Goal: Task Accomplishment & Management: Use online tool/utility

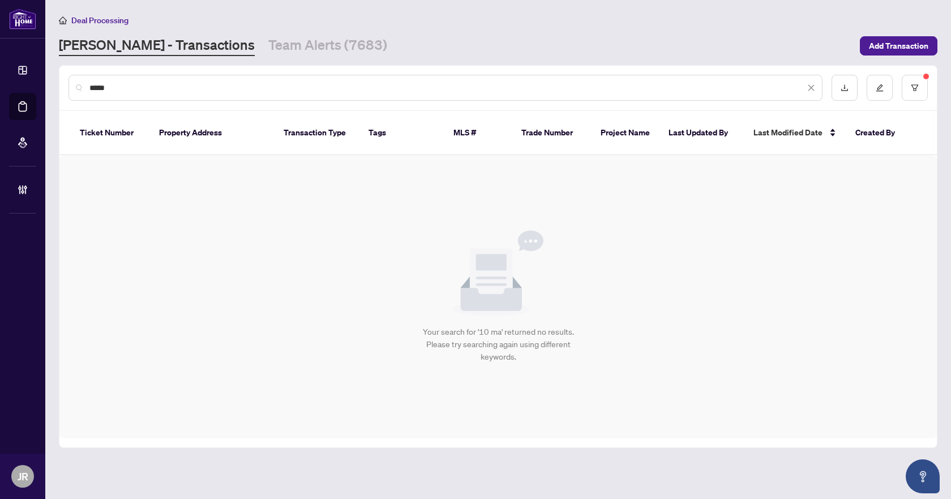
click at [186, 84] on input "*****" at bounding box center [447, 88] width 716 height 12
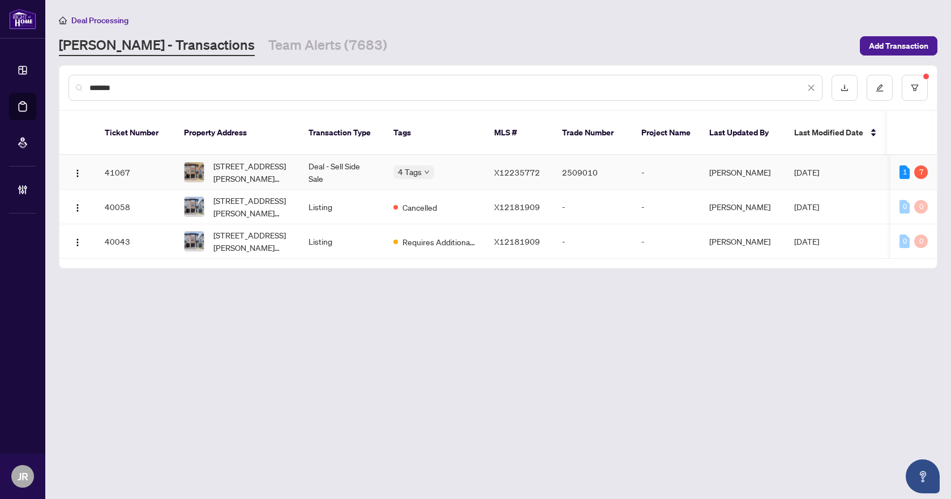
type input "*******"
click at [318, 159] on td "Deal - Sell Side Sale" at bounding box center [342, 172] width 85 height 35
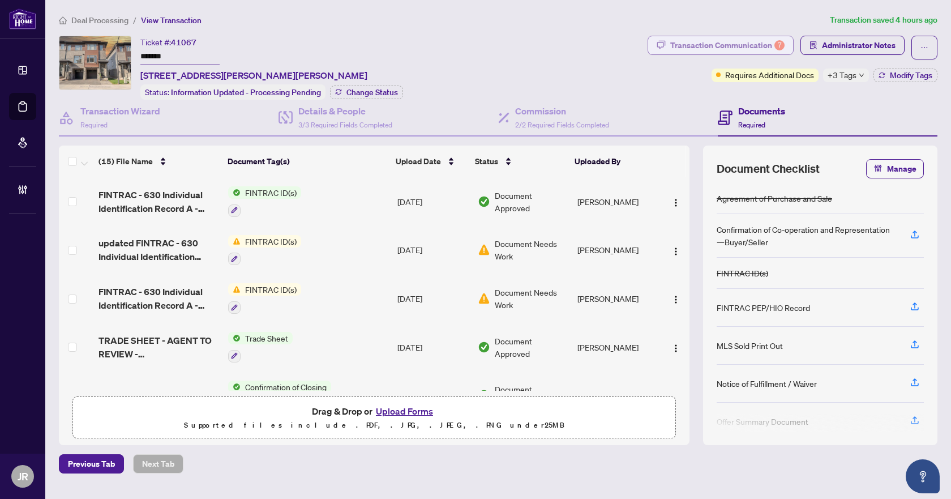
click at [762, 49] on div "Transaction Communication 7" at bounding box center [727, 45] width 114 height 18
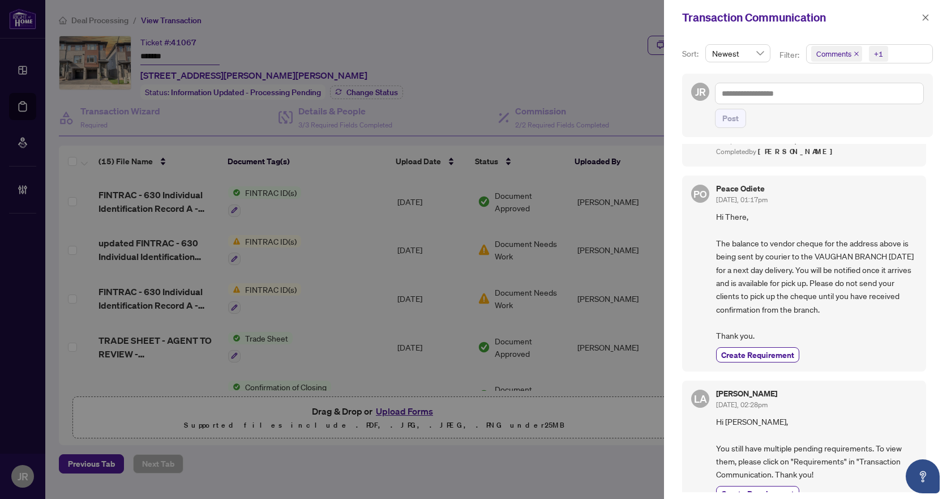
scroll to position [679, 0]
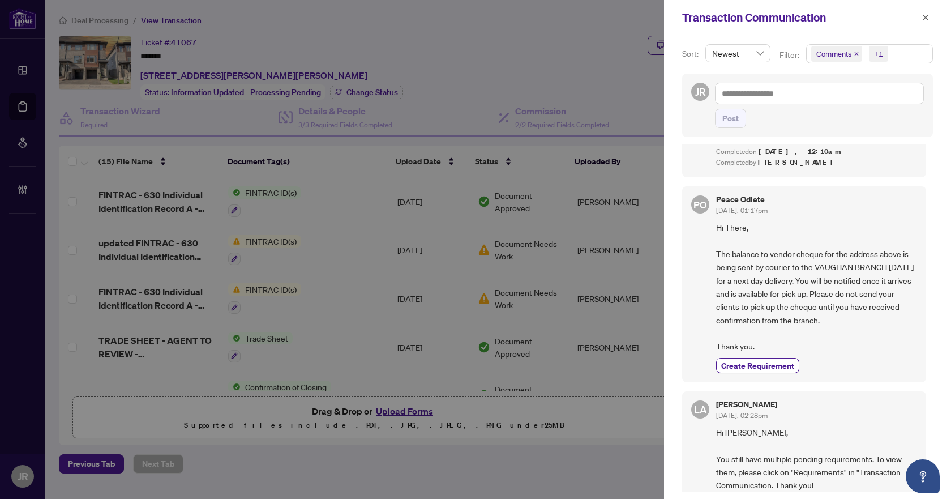
click at [865, 53] on div "+1" at bounding box center [878, 54] width 26 height 18
click at [841, 97] on span "Comments" at bounding box center [848, 101] width 39 height 10
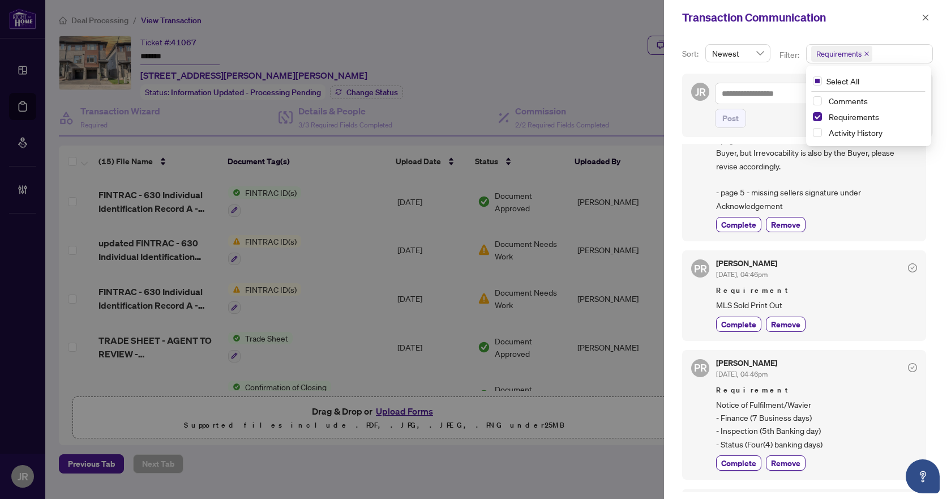
scroll to position [0, 0]
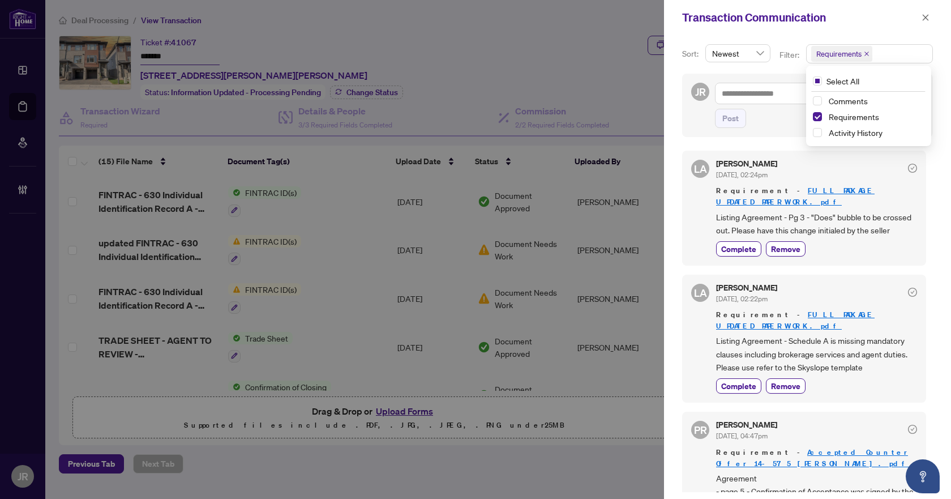
click at [857, 228] on div "[PERSON_NAME] [DATE], 02:24pm Requirement - FULL PACKAGE UPDATED PAPERWORK.pdf …" at bounding box center [816, 208] width 201 height 97
click at [923, 14] on icon "close" at bounding box center [926, 18] width 8 height 8
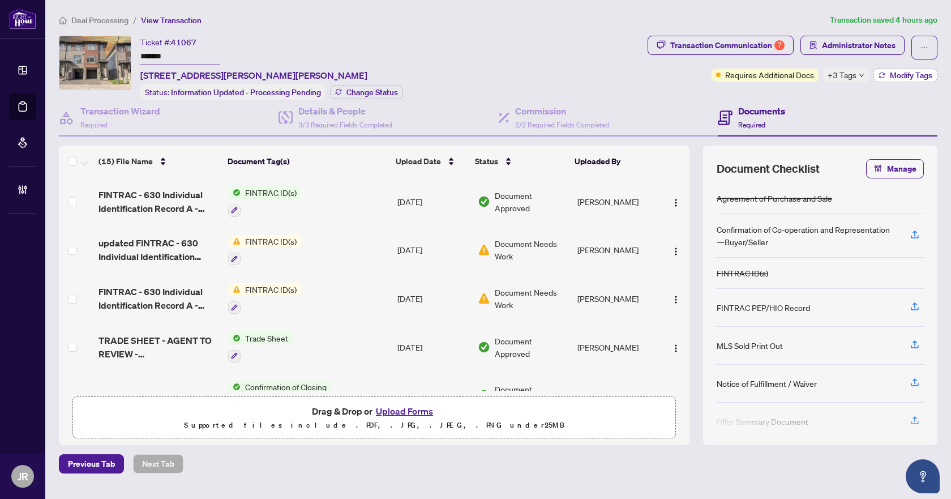
click at [885, 80] on button "Modify Tags" at bounding box center [906, 76] width 64 height 14
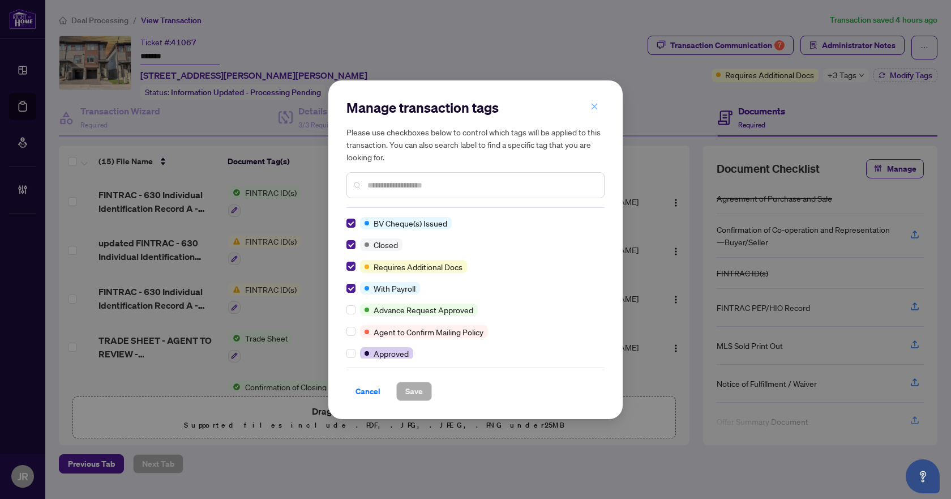
click at [594, 103] on icon "close" at bounding box center [595, 106] width 8 height 8
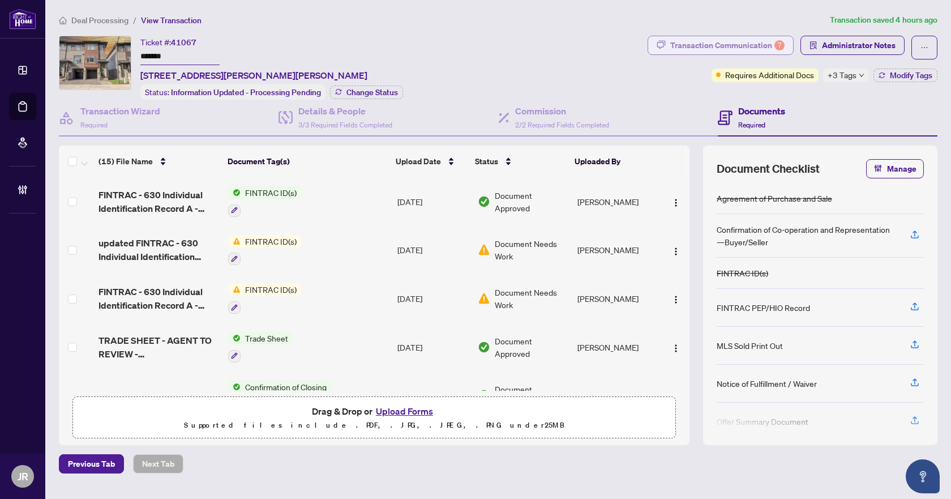
click at [764, 45] on div "Transaction Communication 7" at bounding box center [727, 45] width 114 height 18
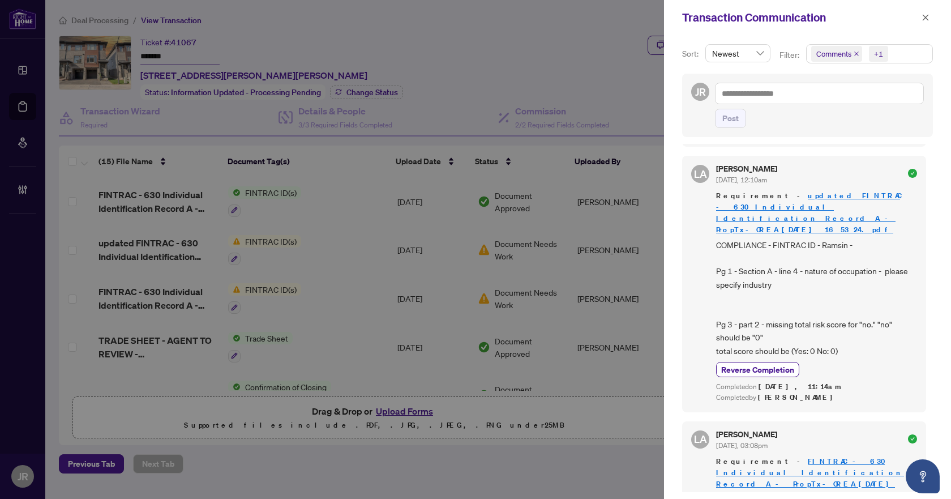
scroll to position [226, 0]
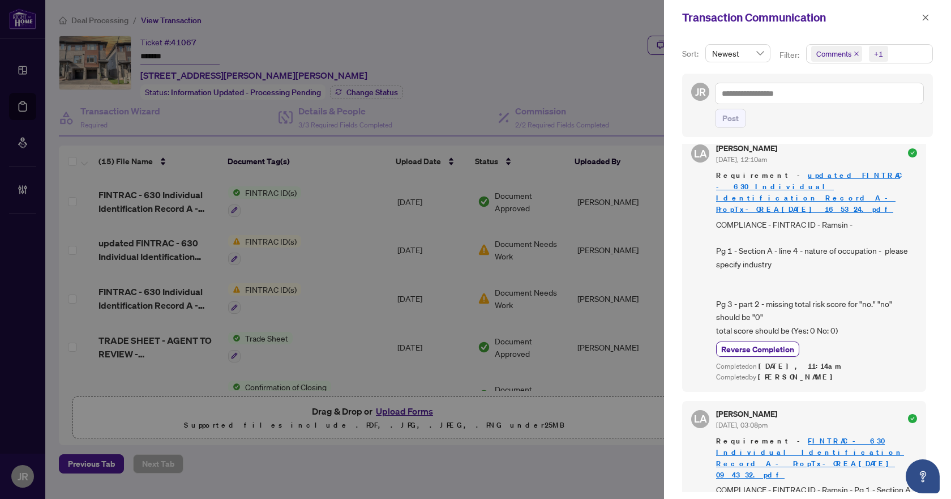
click at [875, 53] on div "+1" at bounding box center [878, 53] width 9 height 11
click at [855, 100] on span "Comments" at bounding box center [848, 101] width 39 height 10
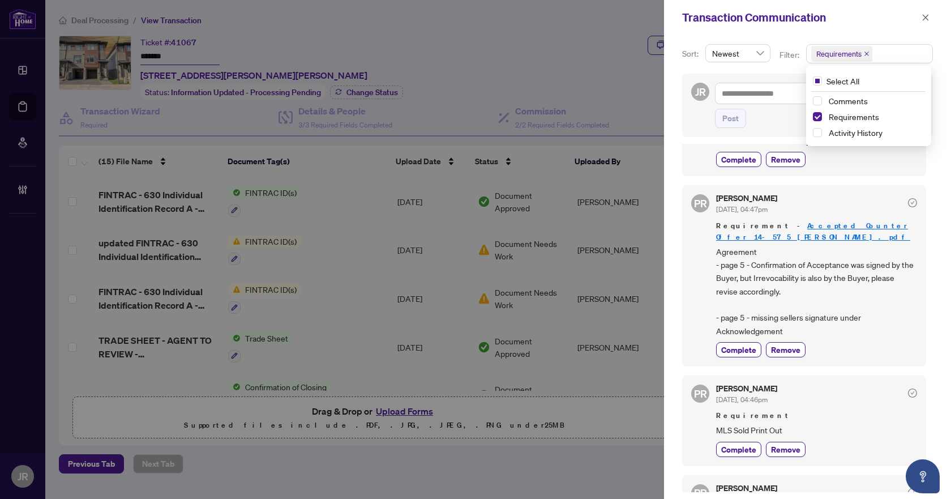
scroll to position [0, 0]
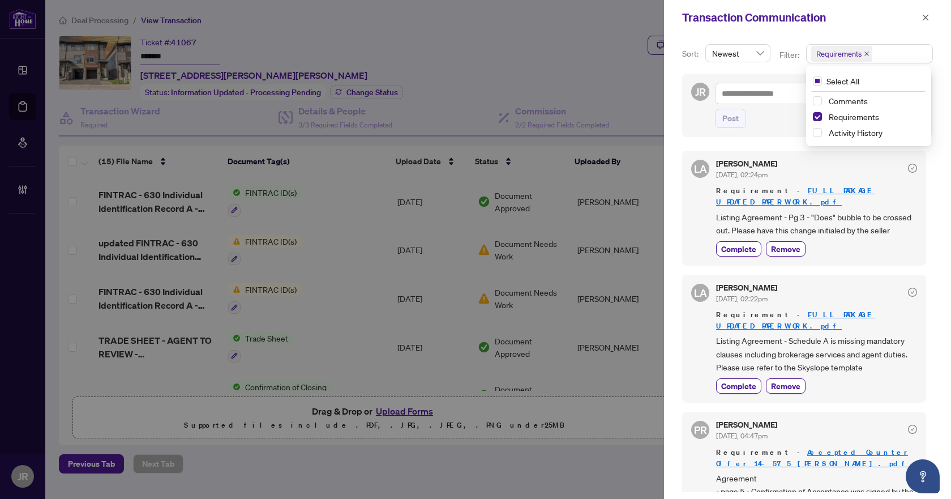
click at [771, 126] on div "Post" at bounding box center [819, 118] width 209 height 19
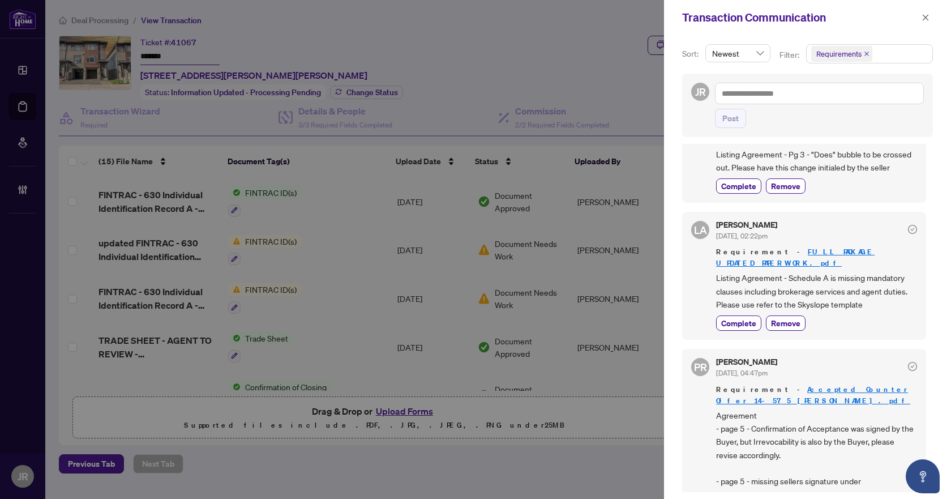
scroll to position [57, 0]
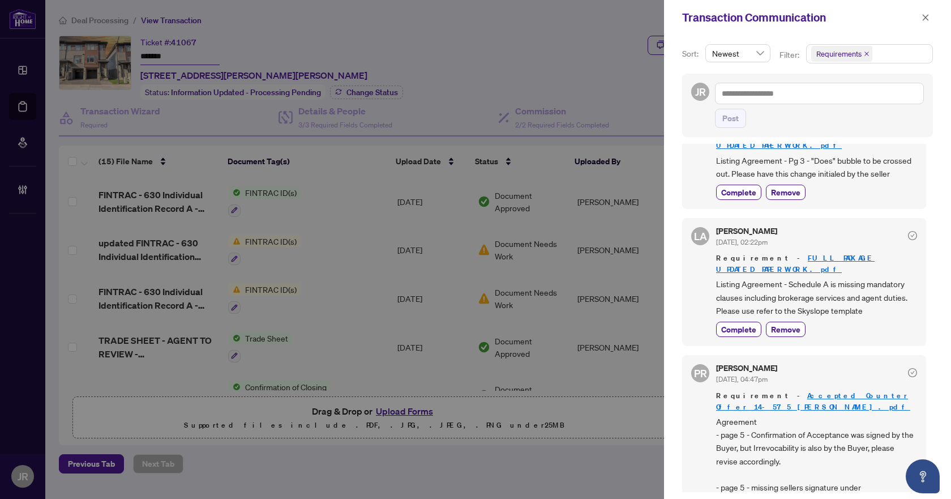
drag, startPoint x: 931, startPoint y: 4, endPoint x: 919, endPoint y: 9, distance: 12.9
click at [931, 4] on div "Transaction Communication" at bounding box center [807, 17] width 287 height 35
click at [919, 11] on span at bounding box center [925, 18] width 15 height 14
click at [925, 14] on icon "close" at bounding box center [926, 18] width 8 height 8
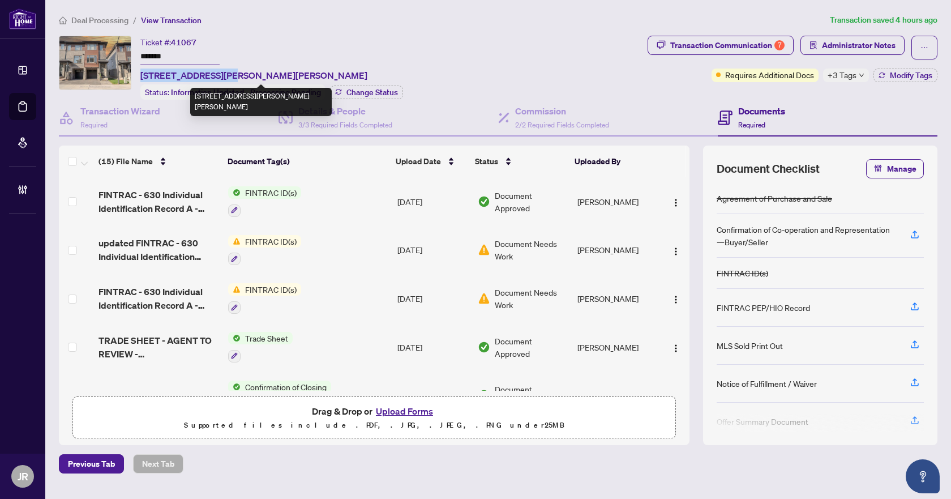
drag, startPoint x: 140, startPoint y: 72, endPoint x: 232, endPoint y: 74, distance: 91.2
click at [232, 74] on span "[STREET_ADDRESS][PERSON_NAME][PERSON_NAME]" at bounding box center [253, 76] width 227 height 14
copy span "[STREET_ADDRESS][PERSON_NAME]"
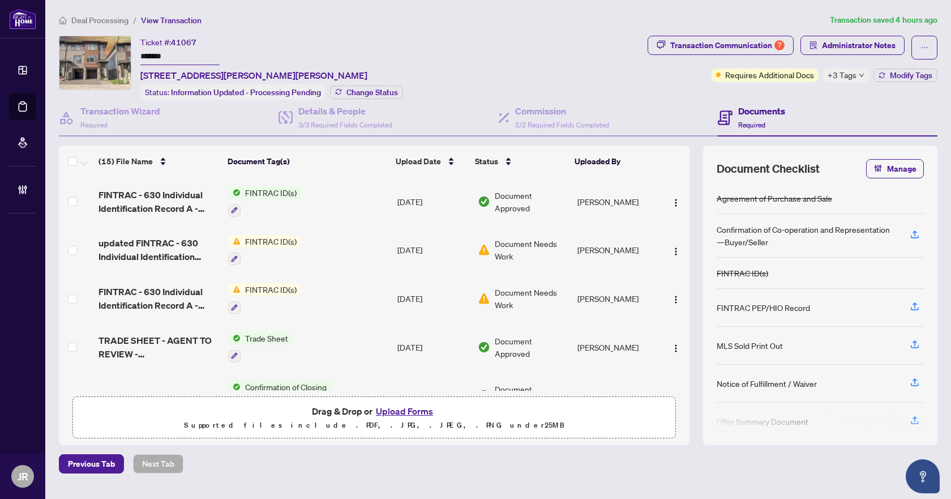
click at [181, 43] on span "41067" at bounding box center [183, 42] width 25 height 10
copy span "41067"
click at [160, 52] on input "*******" at bounding box center [179, 57] width 79 height 16
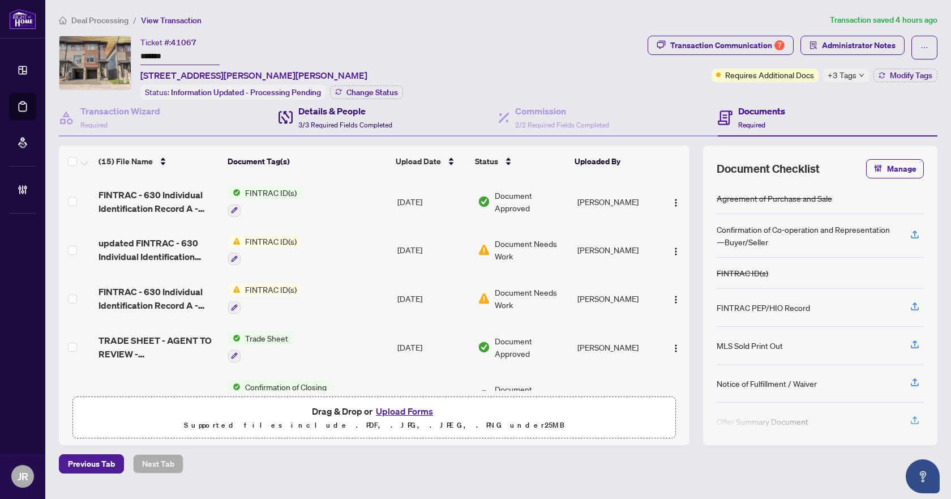
click at [341, 105] on h4 "Details & People" at bounding box center [345, 111] width 94 height 14
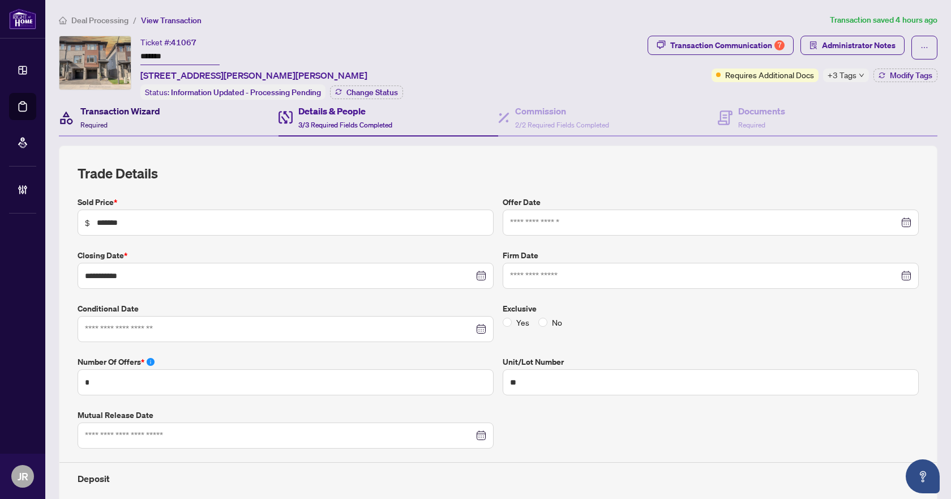
click at [160, 115] on h4 "Transaction Wizard" at bounding box center [120, 111] width 80 height 14
